Goal: Task Accomplishment & Management: Manage account settings

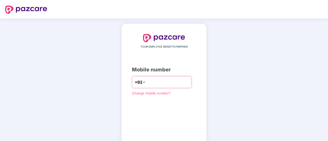
click at [155, 83] on input "number" at bounding box center [167, 82] width 42 height 8
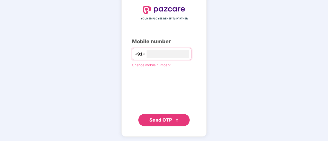
type input "**********"
click at [164, 122] on span "Send OTP" at bounding box center [163, 119] width 29 height 7
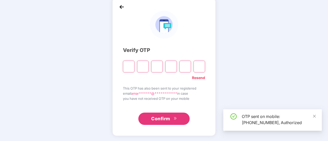
scroll to position [26, 0]
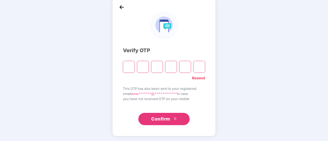
type input "*"
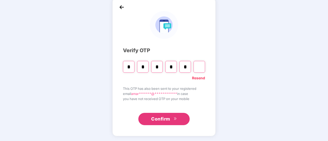
type input "*"
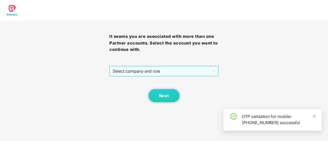
click at [160, 71] on span "Select company and role" at bounding box center [164, 71] width 103 height 10
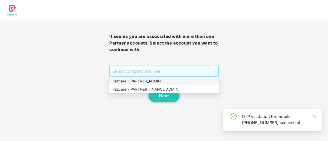
click at [157, 81] on div "Pazcare - PARTNER_ADMIN" at bounding box center [163, 81] width 103 height 6
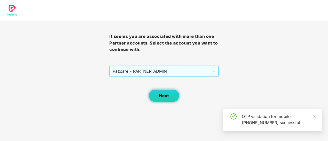
click at [164, 99] on button "Next" at bounding box center [164, 96] width 31 height 13
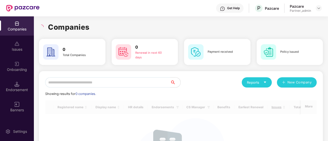
click at [91, 85] on input "text" at bounding box center [107, 82] width 125 height 10
paste input "**********"
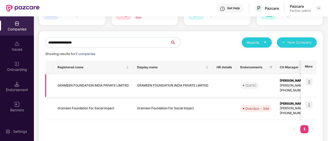
scroll to position [47, 0]
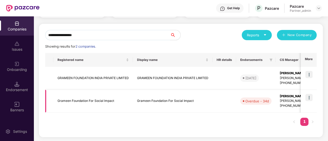
type input "**********"
click at [100, 100] on td "Grameen Foundation For Social Impact" at bounding box center [93, 101] width 80 height 23
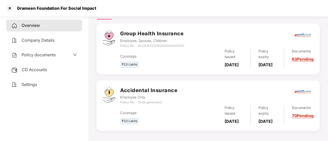
scroll to position [72, 0]
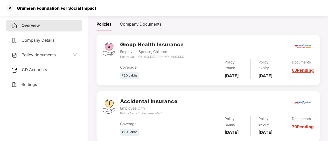
click at [296, 74] on div "Documents 63 Pending" at bounding box center [298, 70] width 29 height 20
click at [145, 43] on h3 "Group Health Insurance" at bounding box center [152, 45] width 64 height 8
click at [300, 73] on link "63 Pending" at bounding box center [303, 70] width 22 height 5
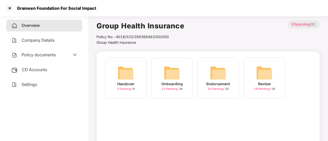
click at [264, 77] on img at bounding box center [264, 73] width 16 height 16
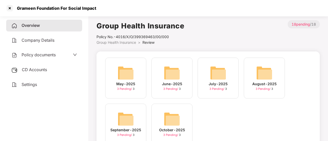
click at [38, 53] on span "Policy documents" at bounding box center [39, 54] width 34 height 5
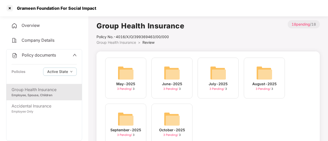
click at [53, 55] on span "Policy documents" at bounding box center [39, 55] width 34 height 5
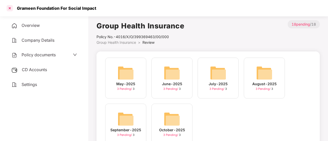
click at [7, 8] on div at bounding box center [10, 8] width 8 height 8
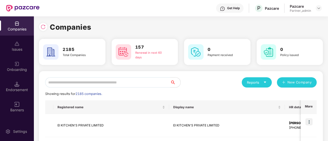
click at [87, 82] on input "text" at bounding box center [107, 82] width 125 height 10
paste input "**********"
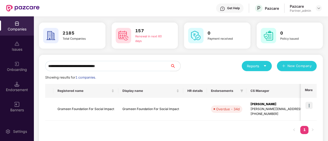
scroll to position [25, 0]
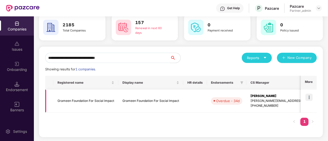
type input "**********"
click at [88, 104] on td "Grameen Foundation For Social Impact" at bounding box center [85, 101] width 65 height 23
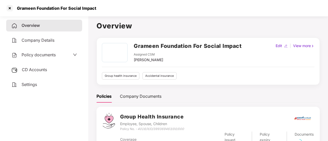
scroll to position [51, 0]
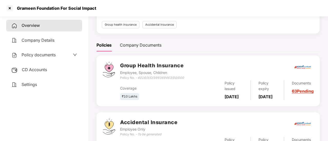
click at [43, 54] on span "Policy documents" at bounding box center [39, 54] width 34 height 5
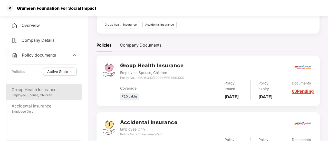
click at [28, 95] on div "Employee, Spouse, Children" at bounding box center [44, 95] width 65 height 5
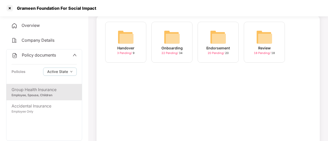
scroll to position [26, 0]
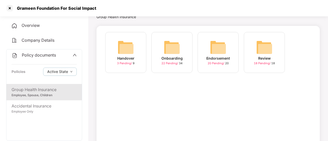
click at [173, 59] on div "Onboarding" at bounding box center [171, 59] width 21 height 6
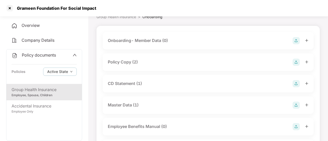
click at [119, 62] on div "Policy Copy (2)" at bounding box center [123, 62] width 30 height 6
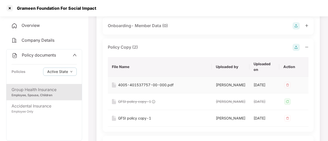
scroll to position [51, 0]
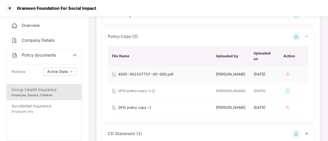
click at [155, 74] on div "4005-401537757-00-000.pdf" at bounding box center [145, 75] width 55 height 6
click at [140, 111] on div "GFSI policy copy-1" at bounding box center [134, 108] width 33 height 6
click at [11, 7] on div at bounding box center [10, 8] width 8 height 8
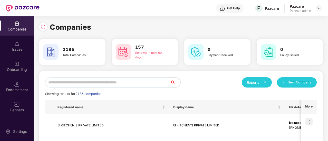
click at [85, 83] on input "text" at bounding box center [107, 82] width 125 height 10
paste input "**********"
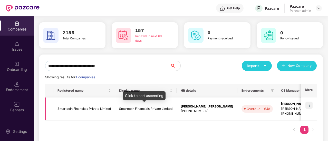
scroll to position [25, 0]
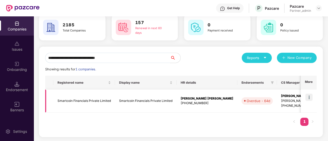
type input "**********"
click at [84, 104] on td "Smartcoin Financials Private Limited" at bounding box center [84, 101] width 62 height 23
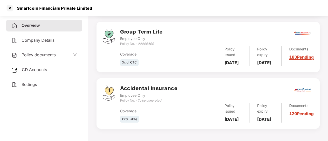
scroll to position [161, 0]
click at [141, 85] on h3 "Accidental Insurance" at bounding box center [148, 89] width 57 height 8
click at [44, 55] on span "Policy documents" at bounding box center [39, 54] width 34 height 5
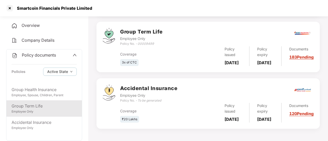
scroll to position [26, 0]
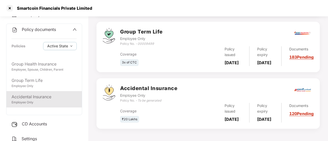
click at [50, 100] on div "Accidental Insurance" at bounding box center [44, 97] width 65 height 6
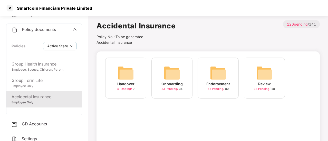
click at [170, 85] on div "Onboarding" at bounding box center [171, 84] width 21 height 6
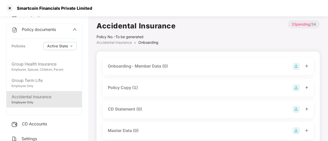
scroll to position [26, 0]
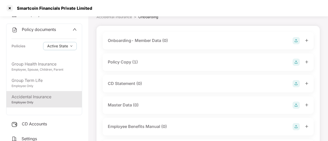
click at [130, 63] on div "Policy Copy (1)" at bounding box center [123, 62] width 30 height 6
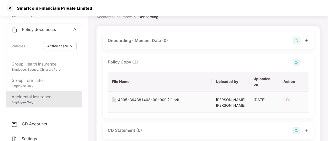
click at [142, 100] on div "4005-394381403-00-000 (1).pdf" at bounding box center [148, 100] width 61 height 6
click at [10, 8] on div at bounding box center [10, 8] width 8 height 8
